Goal: Task Accomplishment & Management: Use online tool/utility

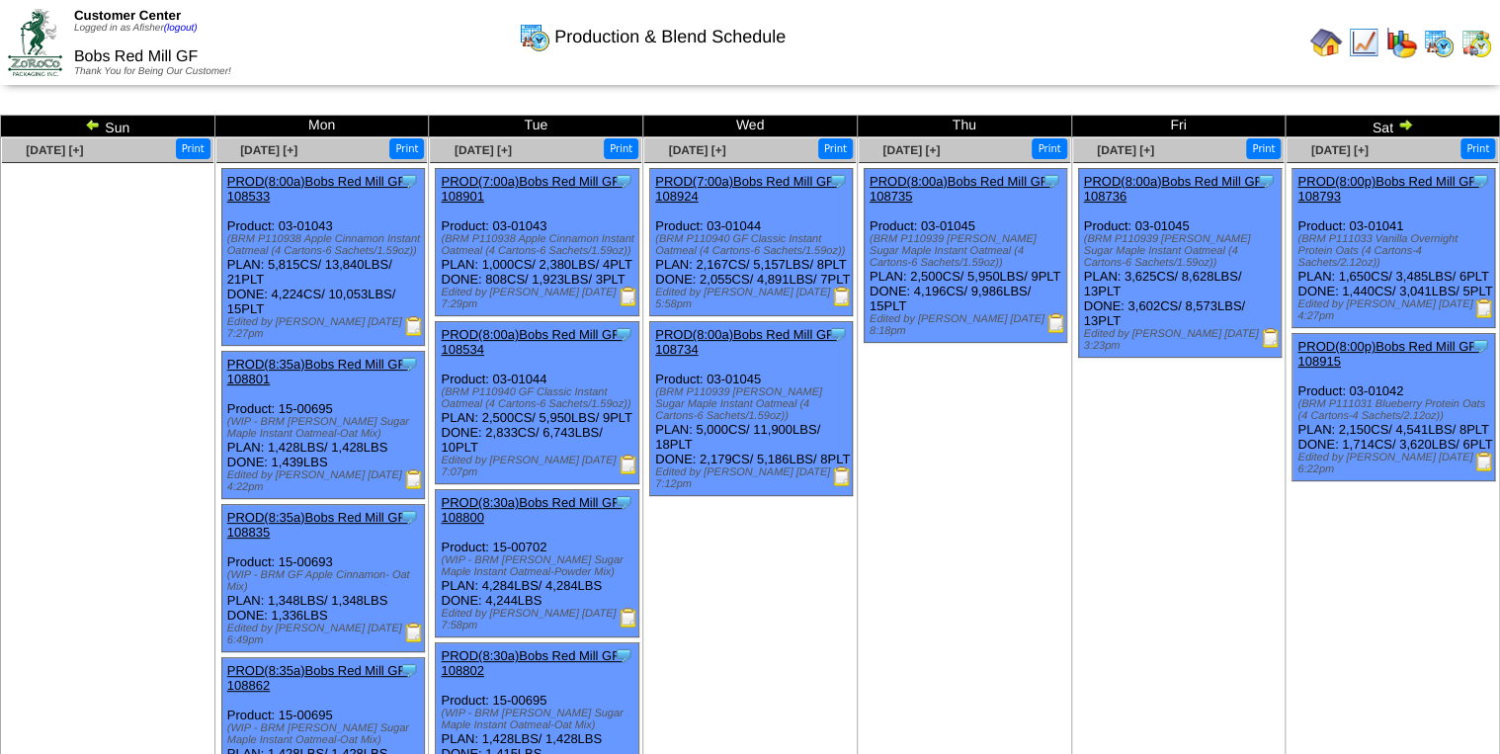
drag, startPoint x: 494, startPoint y: 225, endPoint x: 589, endPoint y: 225, distance: 94.8
click at [589, 225] on div "Clone Item PROD(7:00a)Bobs Red Mill GF-108901 Bobs Red Mill GF ScheduleID: 1089…" at bounding box center [537, 242] width 203 height 147
drag, startPoint x: 490, startPoint y: 385, endPoint x: 543, endPoint y: 384, distance: 53.4
click at [543, 384] on div "Clone Item PROD(8:00a)Bobs Red Mill GF-108534 Bobs Red Mill GF ScheduleID: 1085…" at bounding box center [537, 403] width 203 height 162
drag, startPoint x: 543, startPoint y: 384, endPoint x: 556, endPoint y: 237, distance: 147.8
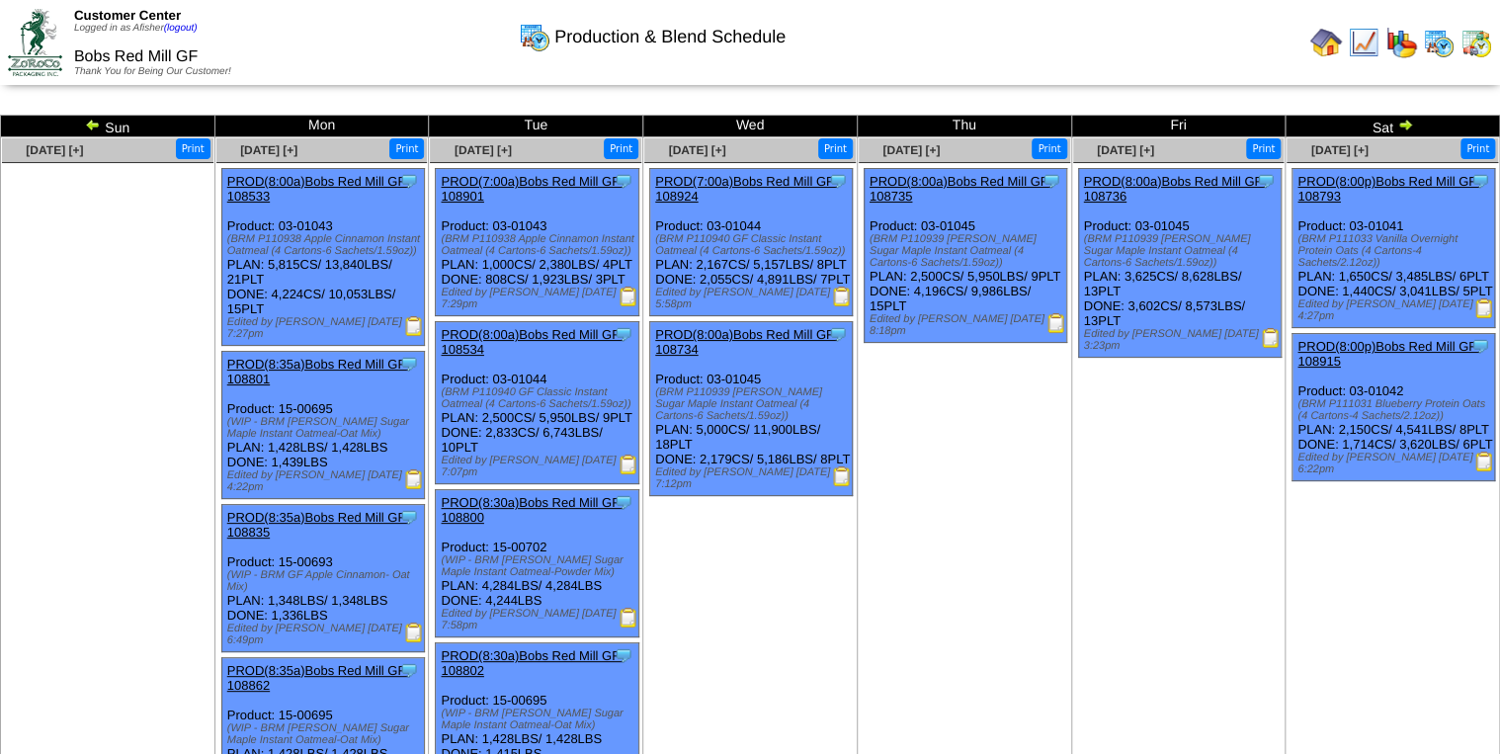
click at [556, 237] on div "(BRM P110938 Apple Cinnamon Instant Oatmeal (4 Cartons-6 Sachets/1.59oz))" at bounding box center [539, 245] width 197 height 24
click at [564, 398] on div "Clone Item PROD(8:00a)Bobs Red Mill GF-108534 Bobs Red Mill GF ScheduleID: 1085…" at bounding box center [537, 403] width 203 height 162
click at [1057, 333] on img at bounding box center [1056, 323] width 20 height 20
click at [1478, 57] on img at bounding box center [1476, 43] width 32 height 32
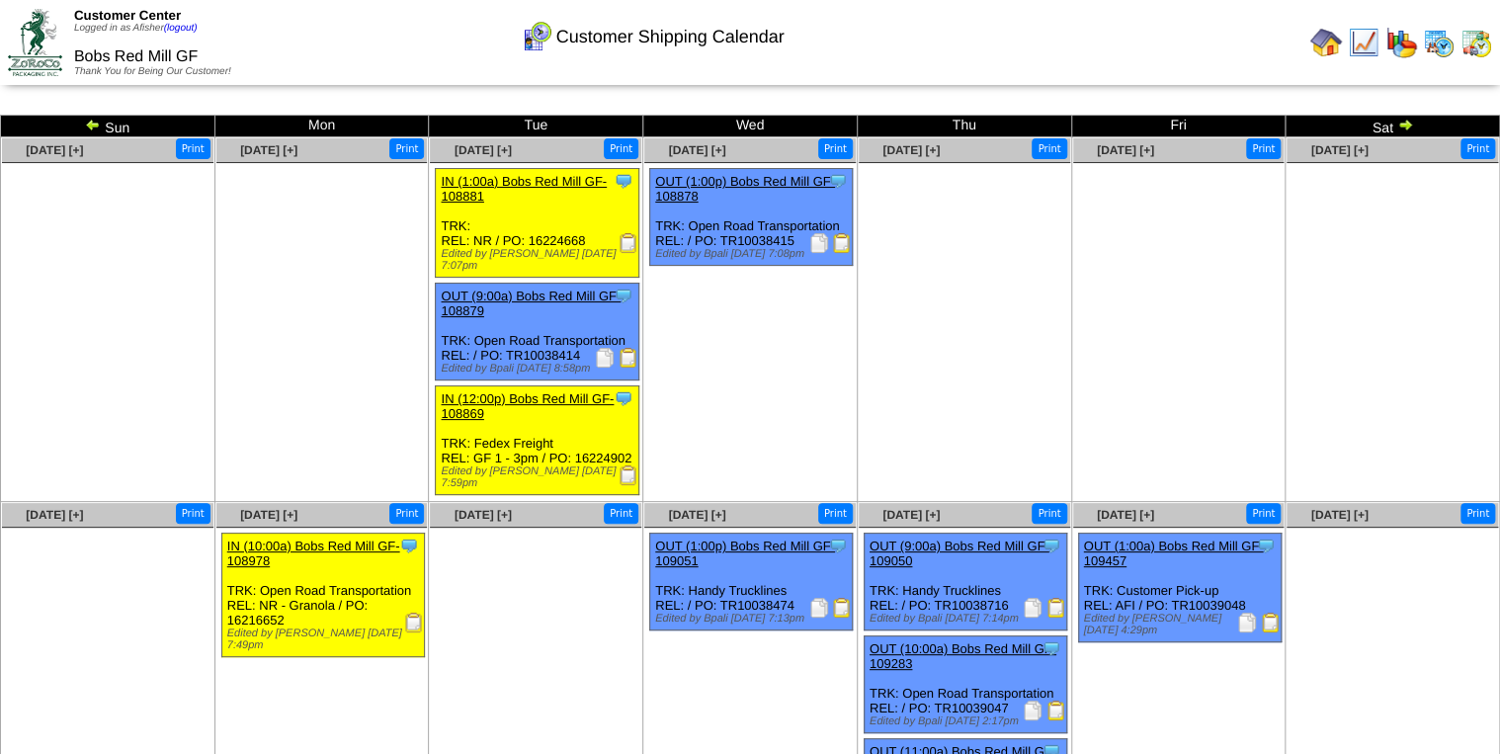
click at [95, 125] on img at bounding box center [93, 125] width 16 height 16
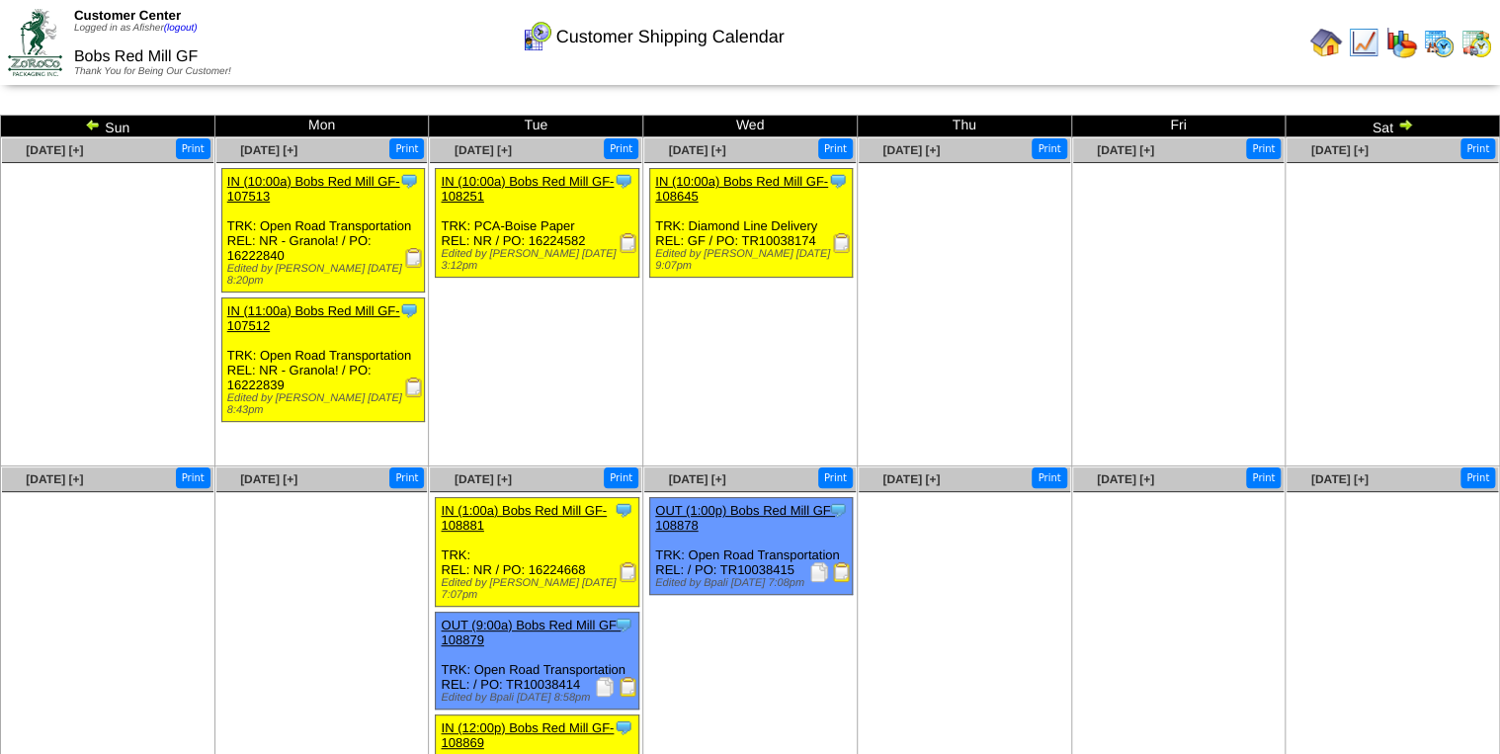
click at [1411, 122] on img at bounding box center [1405, 125] width 16 height 16
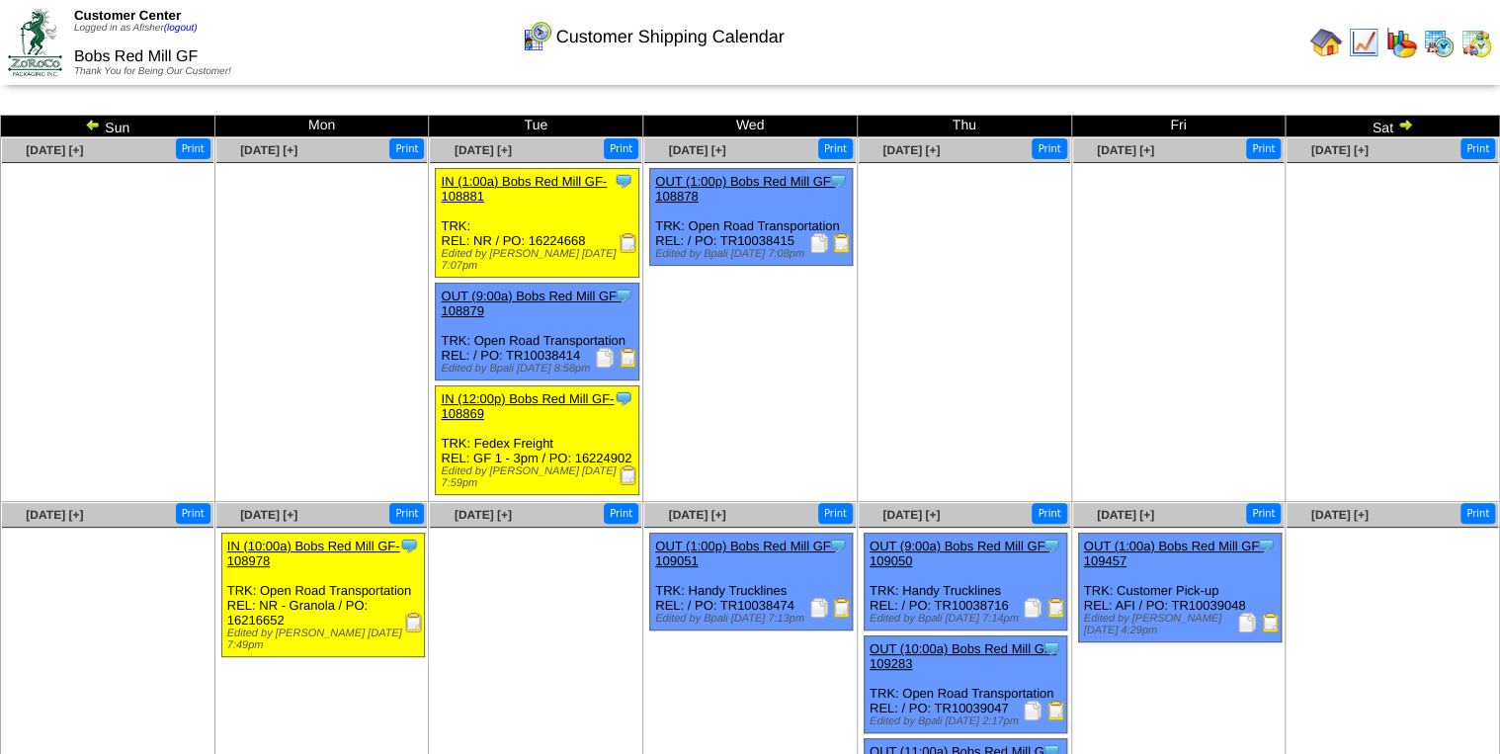
click at [1411, 122] on img at bounding box center [1405, 125] width 16 height 16
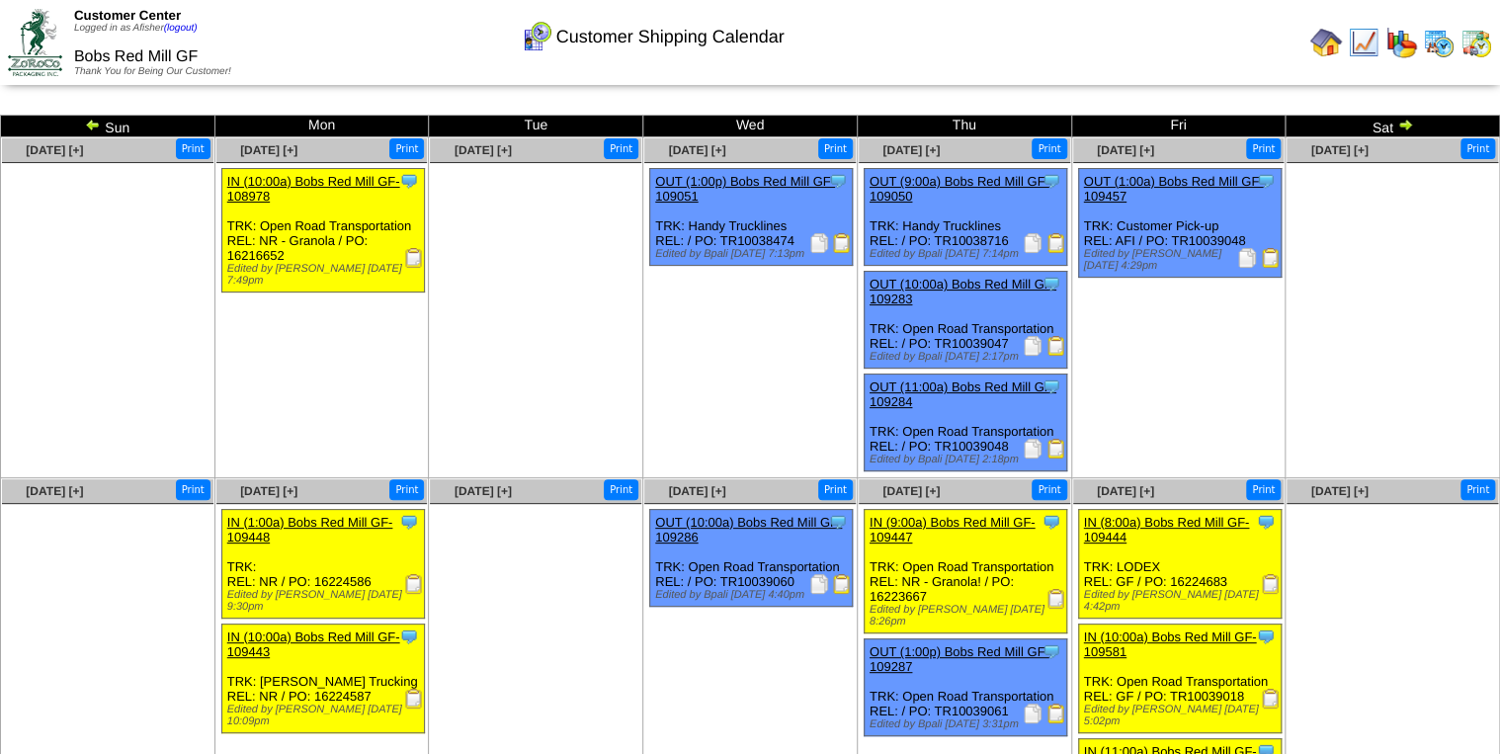
click at [413, 253] on img at bounding box center [414, 258] width 20 height 20
click at [846, 243] on img at bounding box center [842, 243] width 20 height 20
click at [1058, 247] on img at bounding box center [1056, 243] width 20 height 20
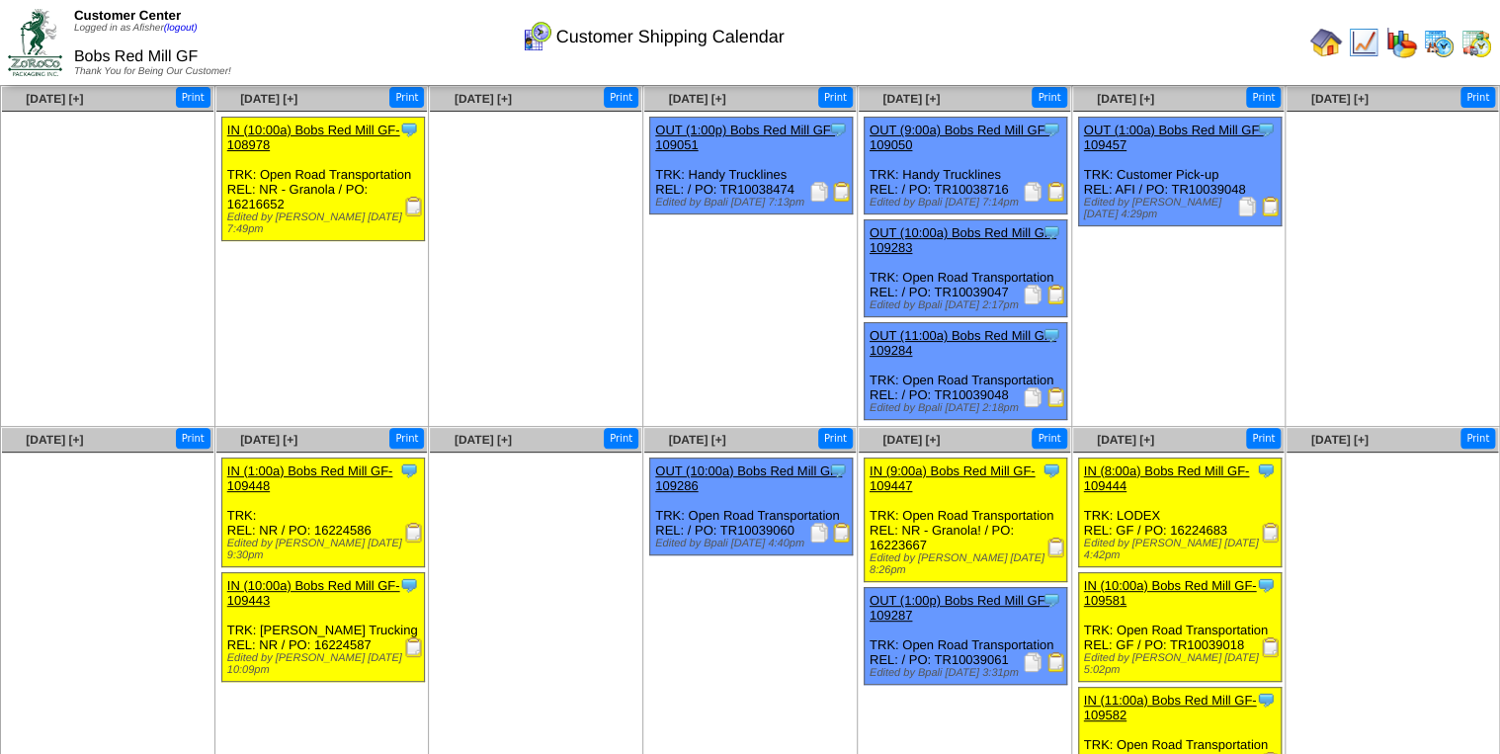
scroll to position [79, 0]
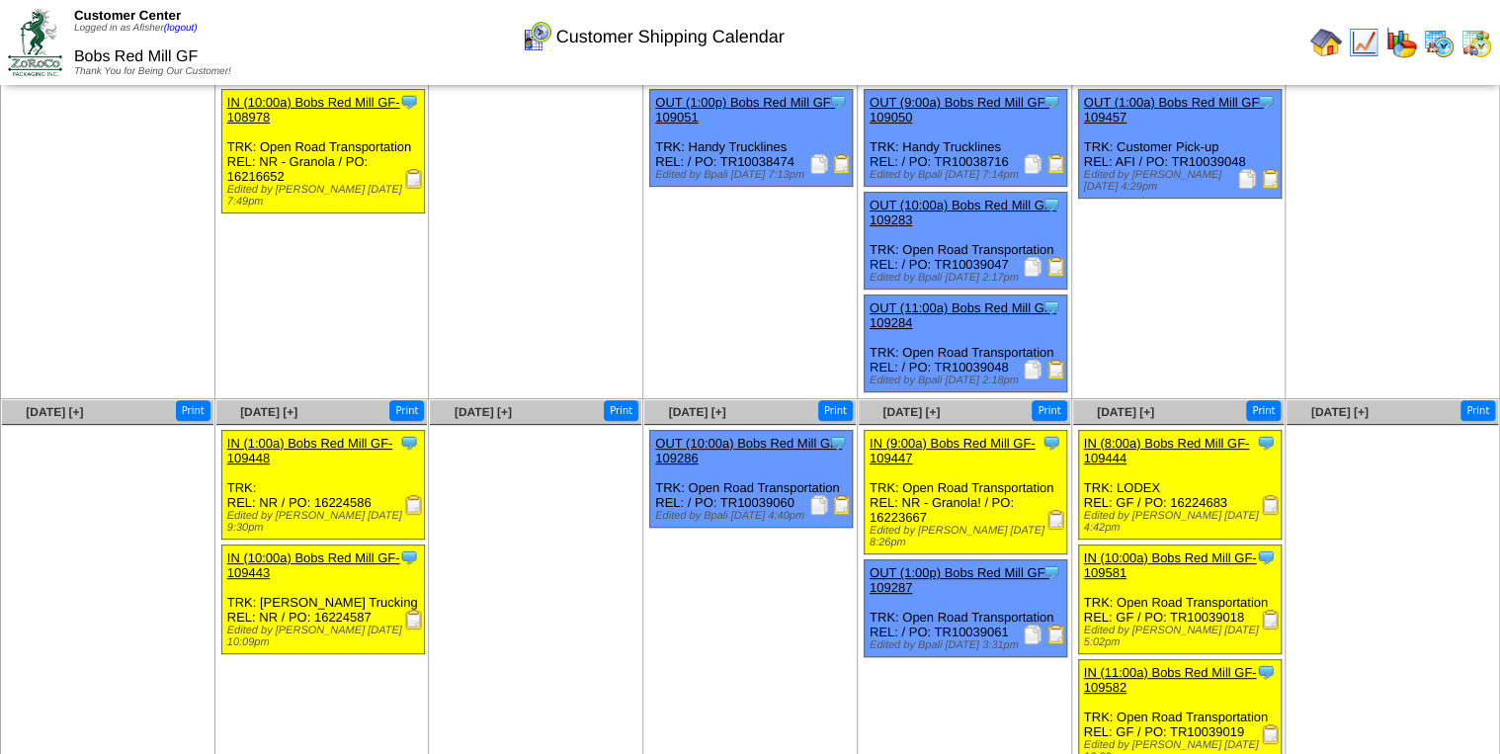
click at [836, 509] on img at bounding box center [842, 505] width 20 height 20
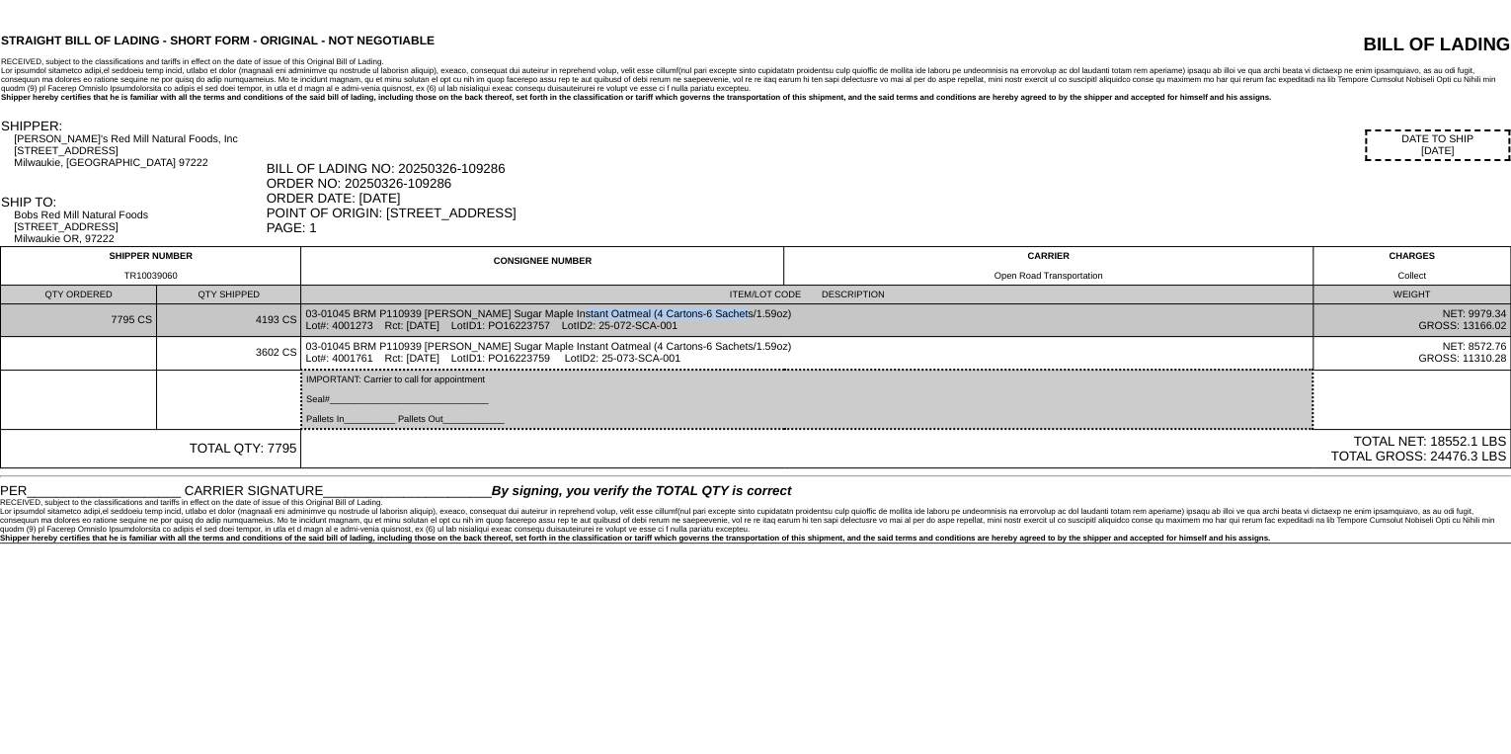
drag, startPoint x: 641, startPoint y: 310, endPoint x: 484, endPoint y: 310, distance: 157.1
click at [484, 310] on td "03-01045 BRM P110939 GF Brown Sugar Maple Instant Oatmeal (4 Cartons-6 Sachets/…" at bounding box center [807, 320] width 1012 height 33
click at [1113, 335] on td "03-01045 BRM P110939 GF Brown Sugar Maple Instant Oatmeal (4 Cartons-6 Sachets/…" at bounding box center [807, 320] width 1012 height 33
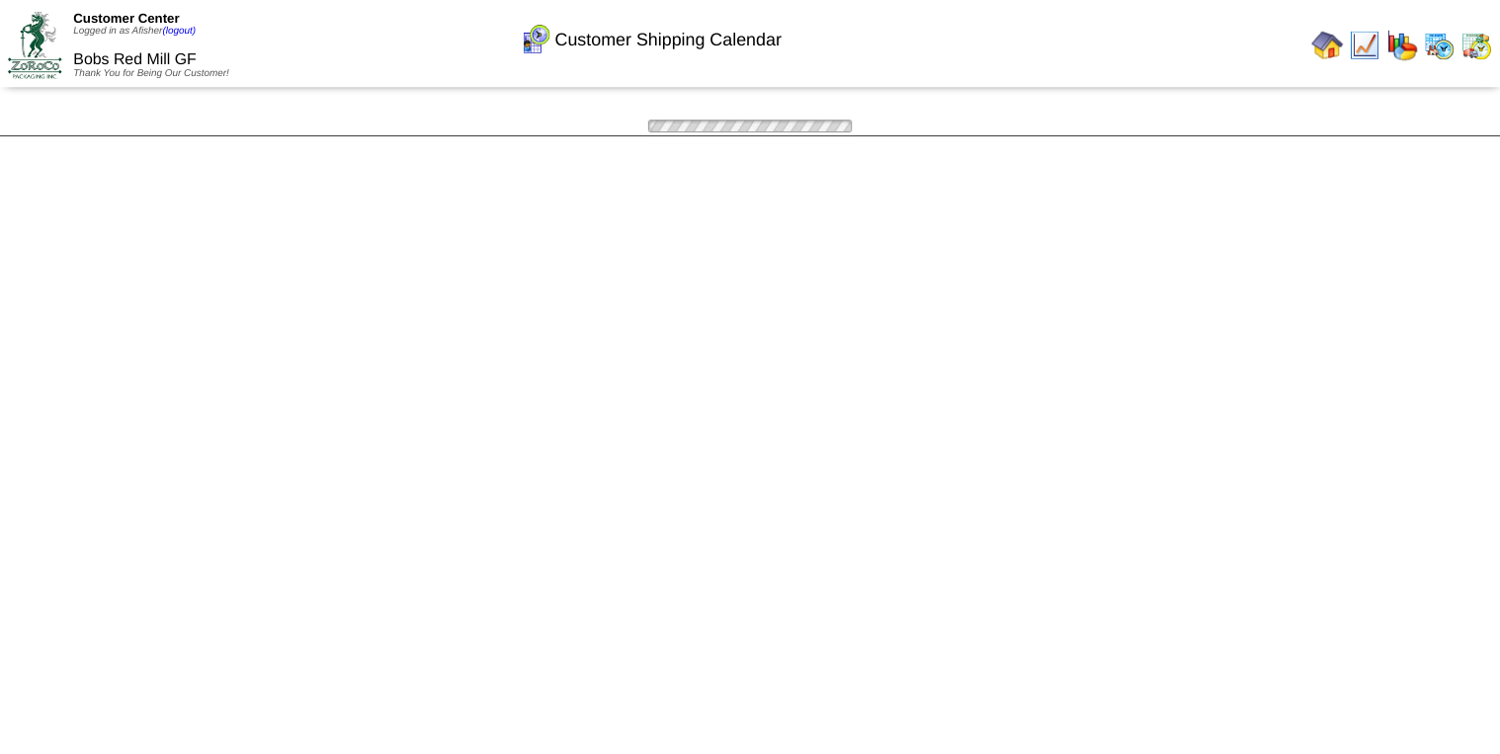
scroll to position [79, 0]
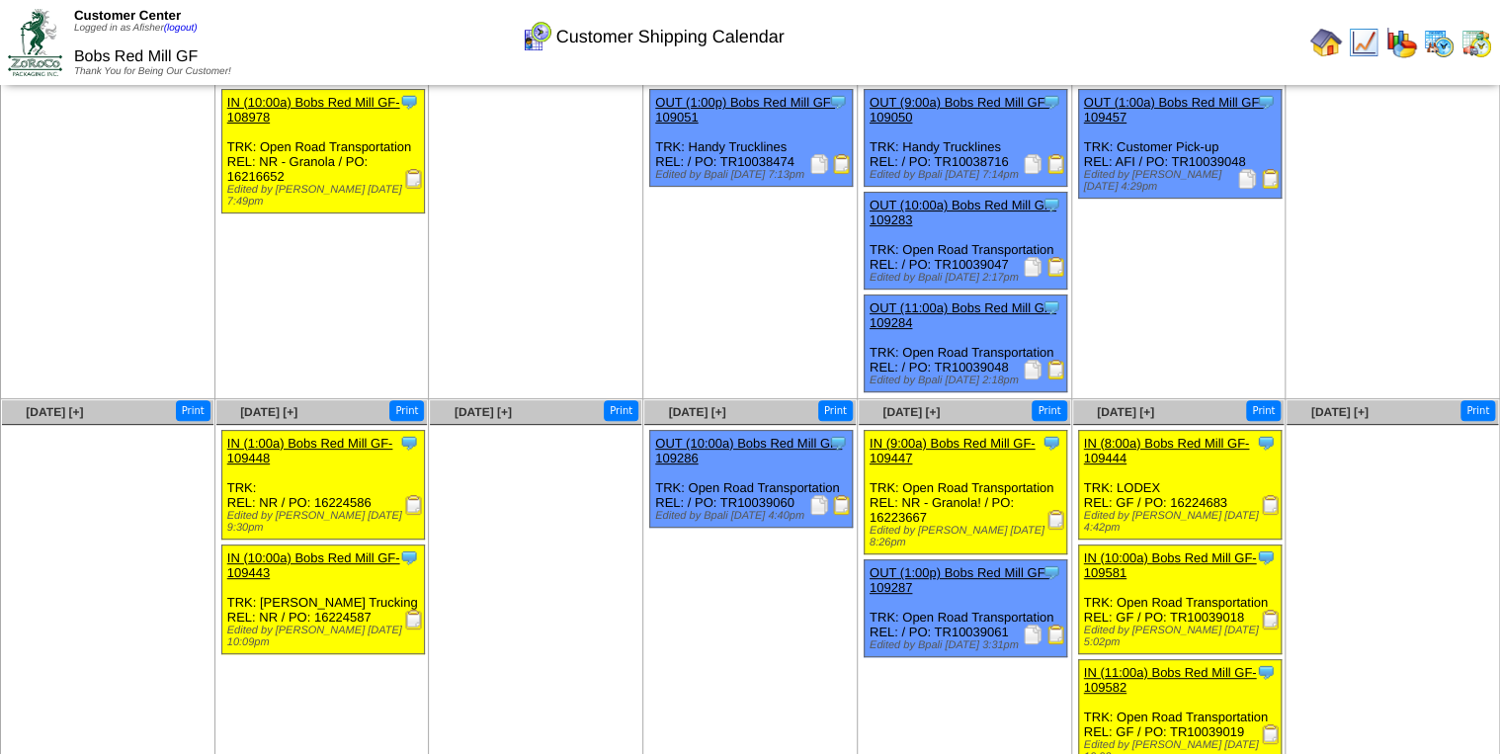
click at [1059, 378] on img at bounding box center [1056, 370] width 20 height 20
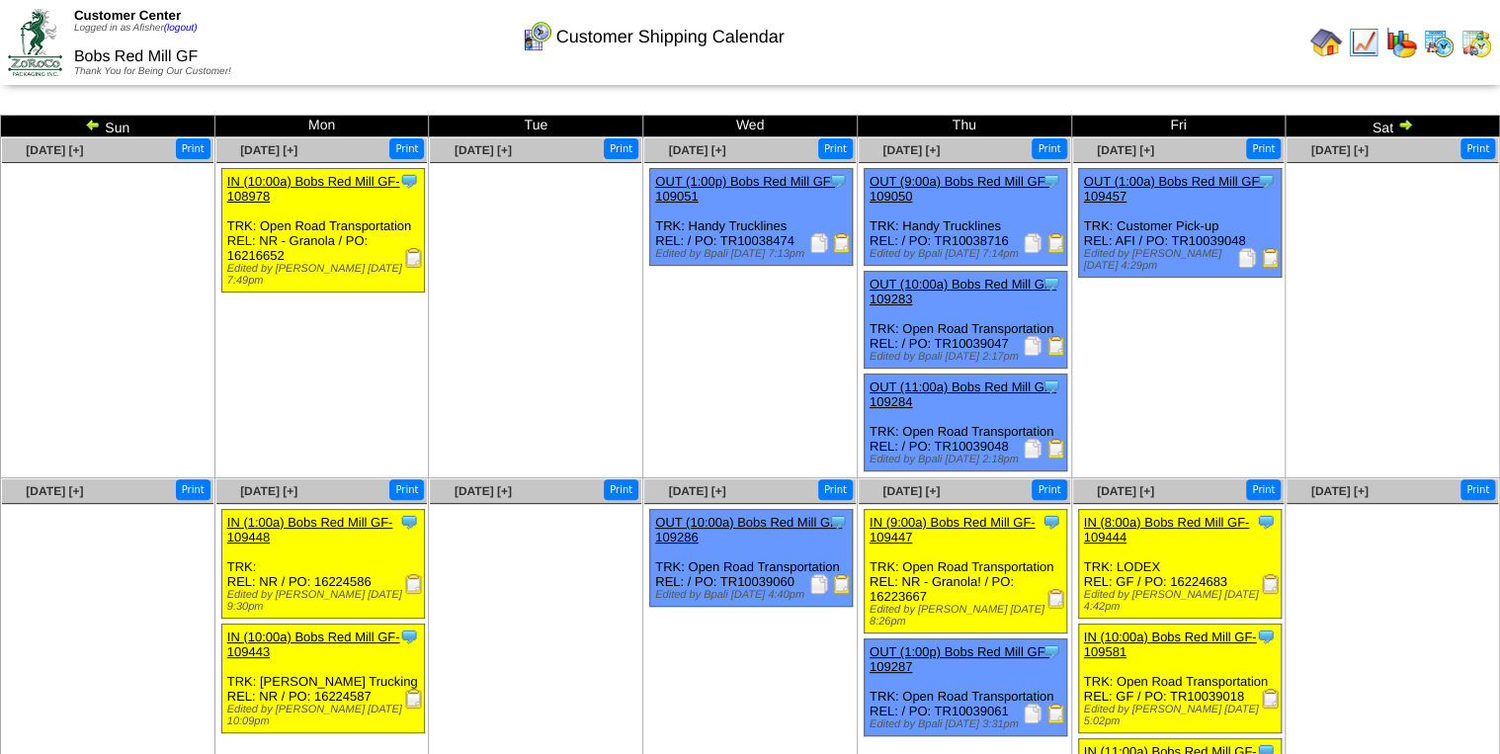
click at [1272, 265] on img at bounding box center [1271, 258] width 20 height 20
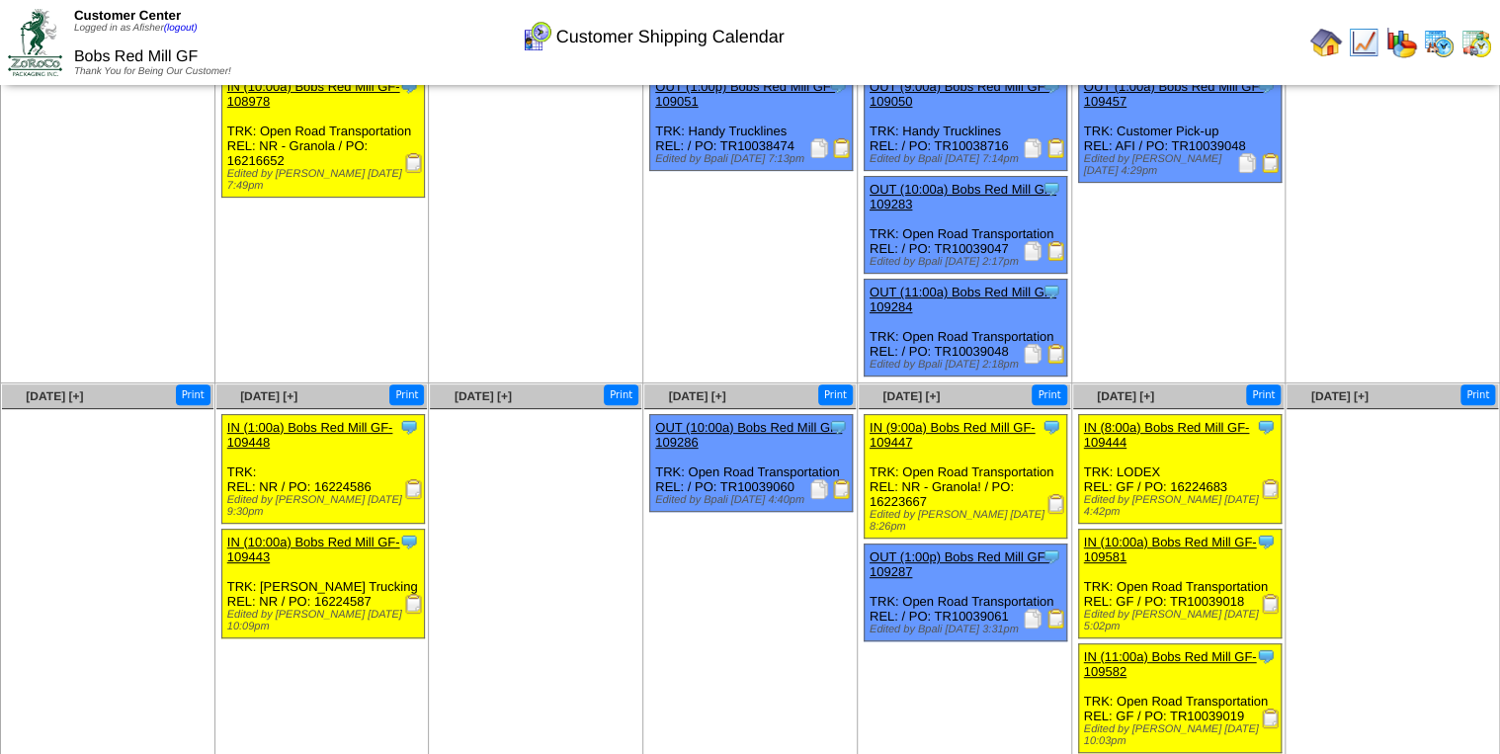
scroll to position [96, 0]
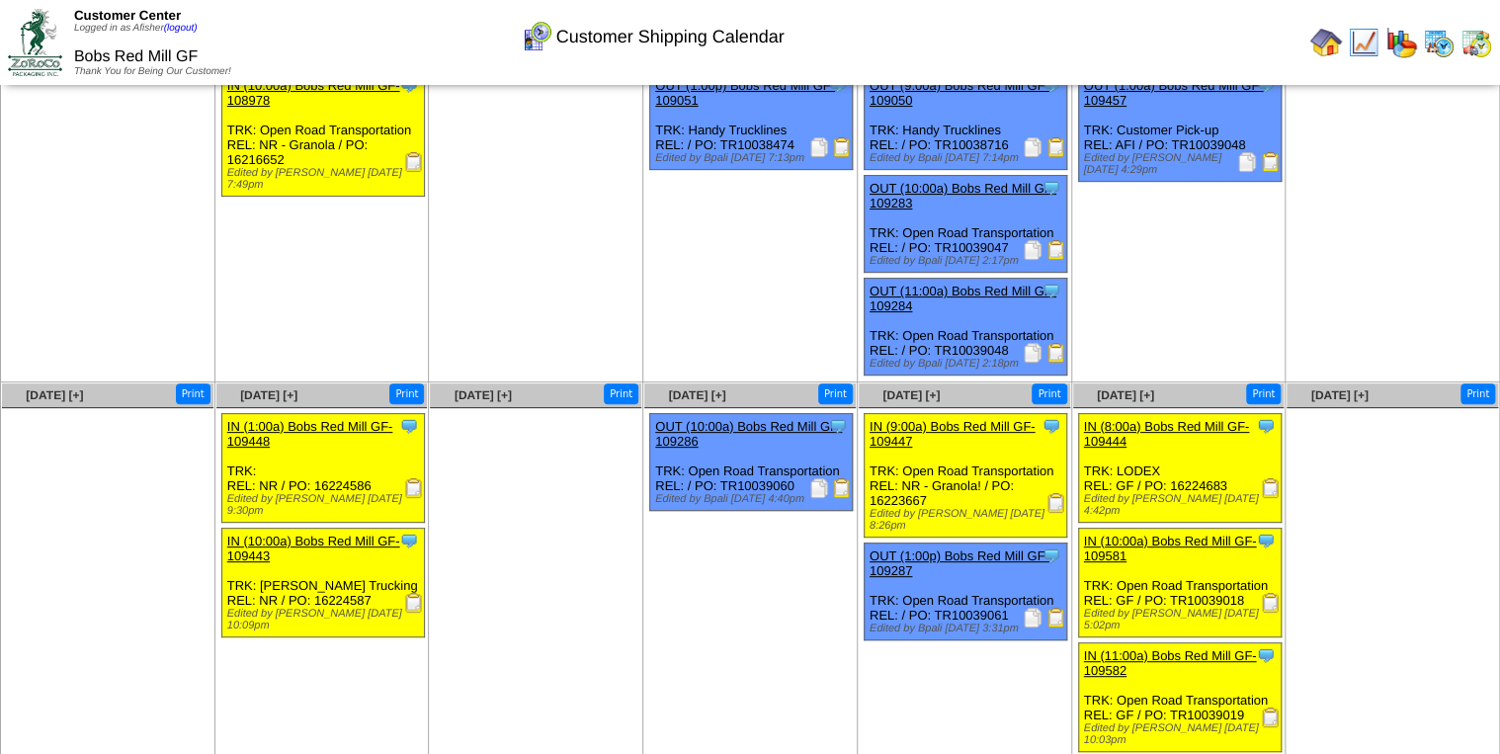
click at [1061, 609] on img at bounding box center [1056, 618] width 20 height 20
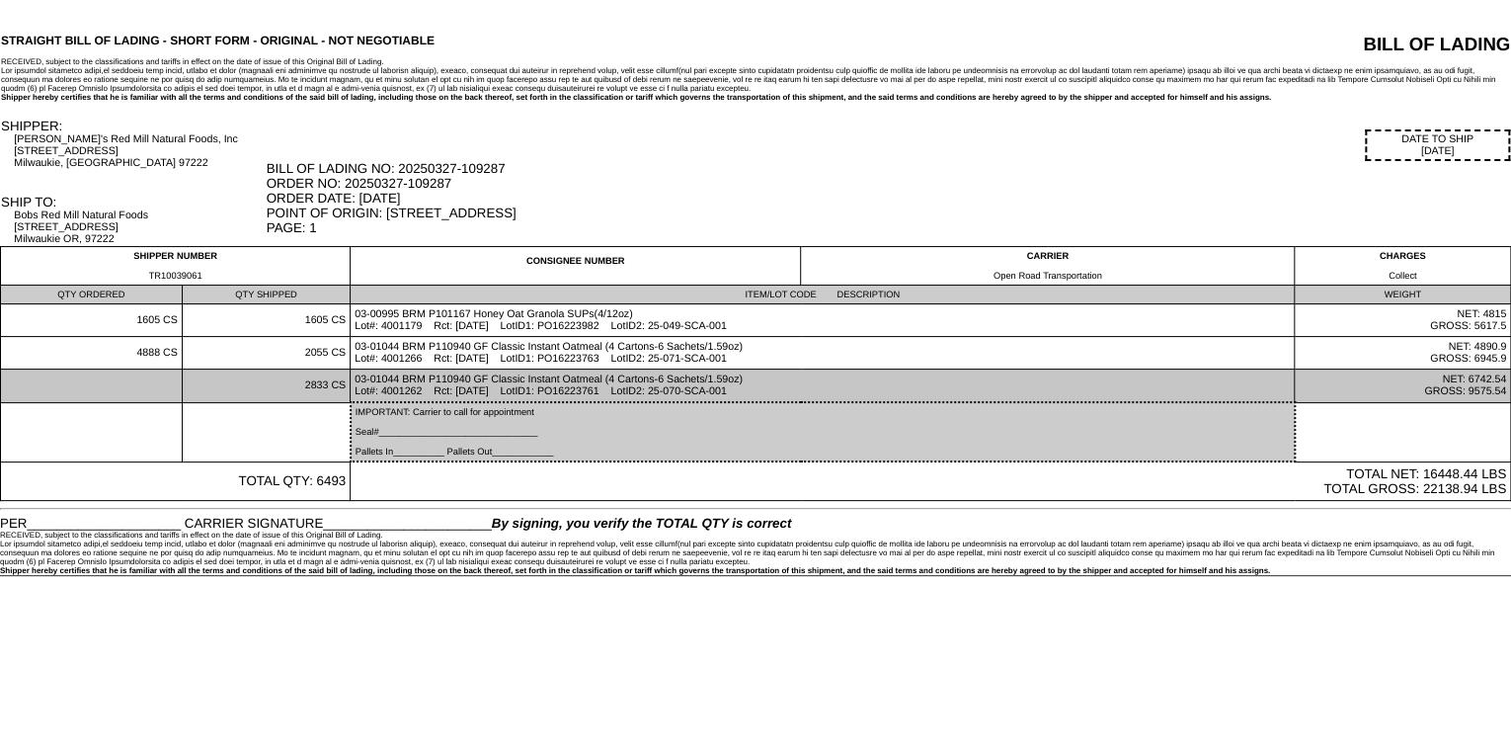
click at [676, 395] on td "03-01044 BRM P110940 GF Classic Instant Oatmeal (4 Cartons-6 Sachets/1.59oz) Lo…" at bounding box center [823, 386] width 944 height 34
